Goal: Transaction & Acquisition: Subscribe to service/newsletter

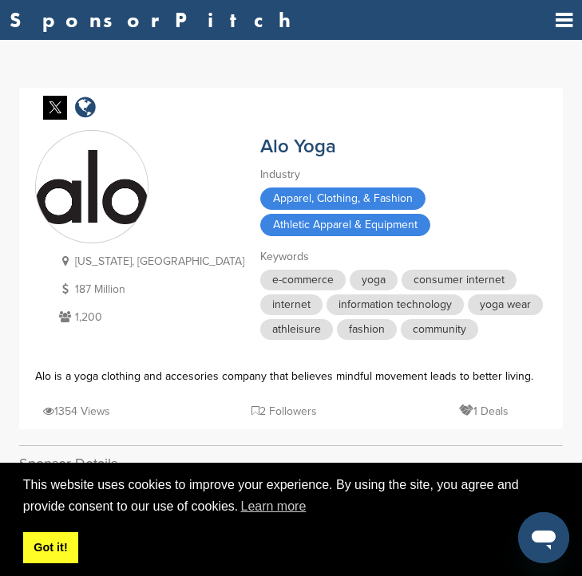
click at [44, 540] on link "Got it!" at bounding box center [50, 549] width 55 height 32
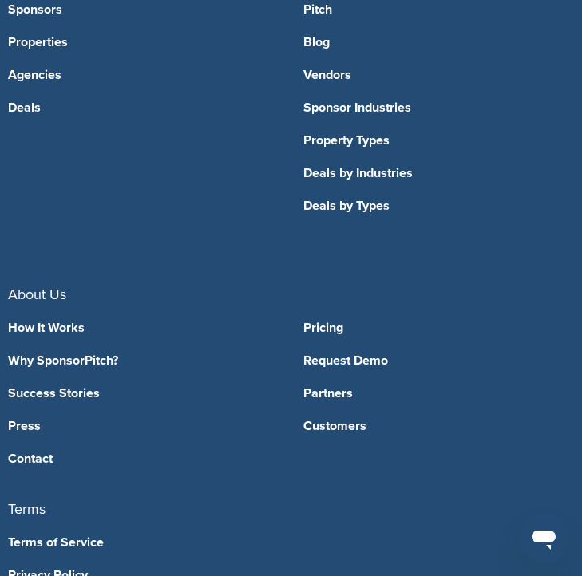
scroll to position [2298, 0]
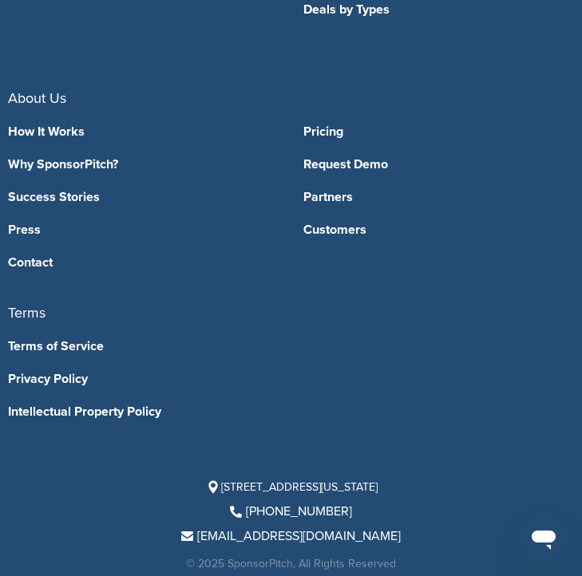
click at [322, 125] on link "Pricing" at bounding box center [438, 131] width 271 height 13
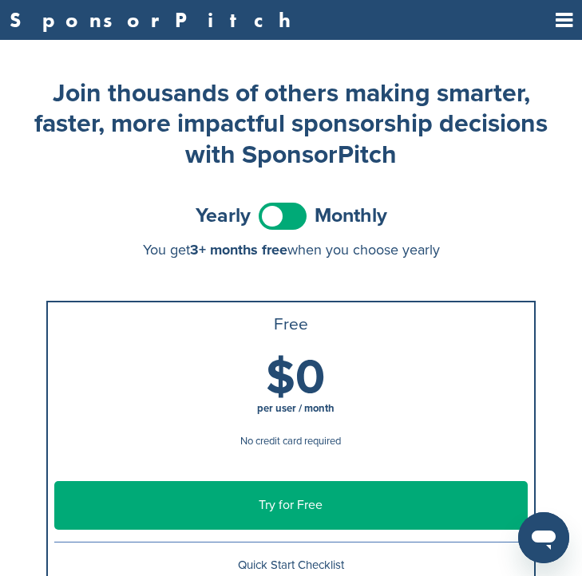
click at [282, 210] on span at bounding box center [283, 216] width 48 height 27
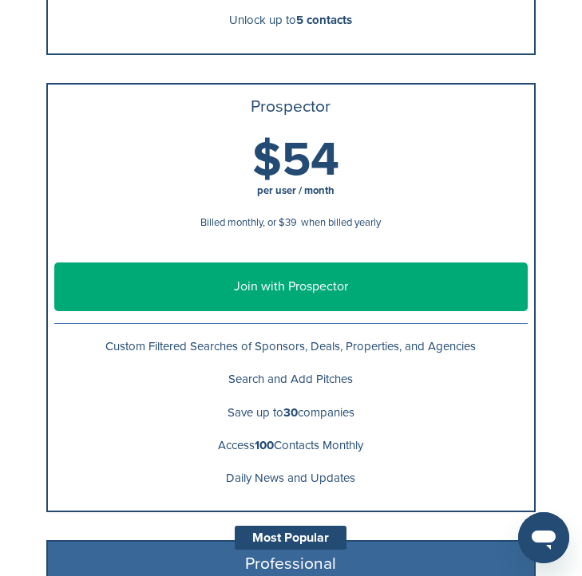
scroll to position [679, 0]
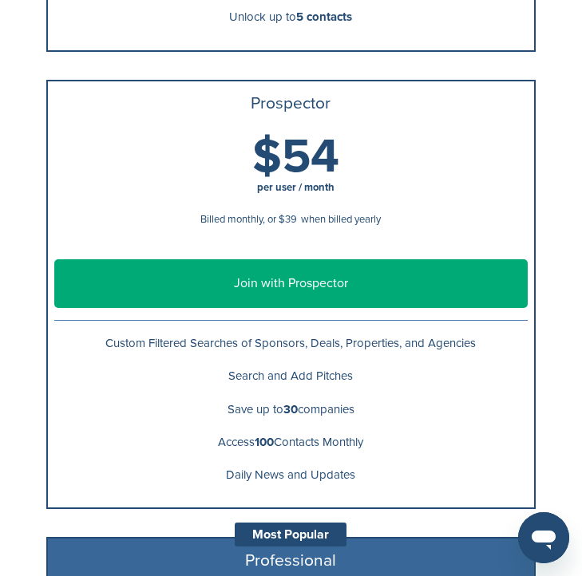
click at [307, 287] on link "Join with Prospector" at bounding box center [290, 283] width 473 height 49
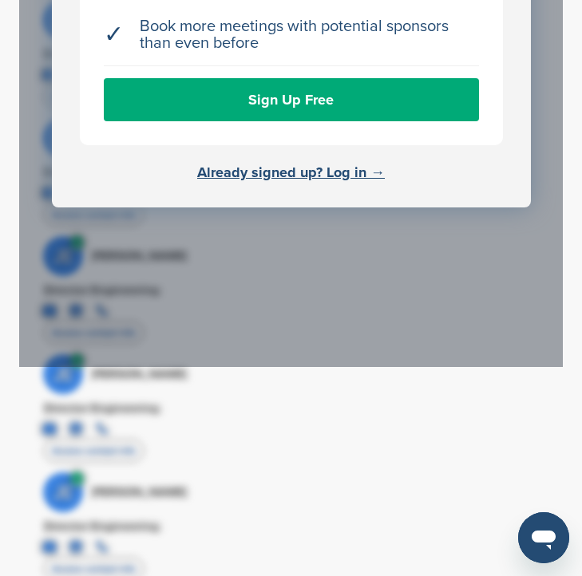
scroll to position [1015, 0]
